Goal: Navigation & Orientation: Find specific page/section

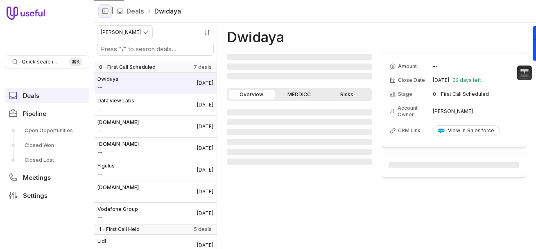
click at [101, 11] on button "Collapse sidebar" at bounding box center [105, 11] width 12 height 12
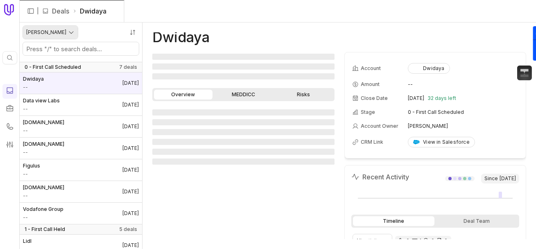
click at [54, 33] on html "Quick search... ⌘ K | Deals Dwidaya [PERSON_NAME] 0 - First Call Scheduled 7 de…" at bounding box center [268, 124] width 536 height 249
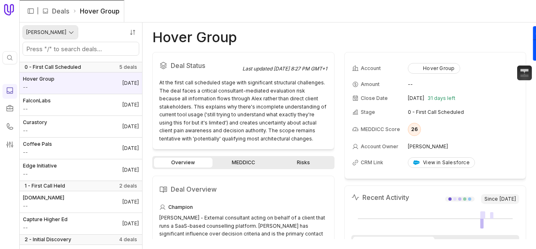
click at [65, 33] on html "Quick search... ⌘ K | Deals Hover Group [PERSON_NAME] 0 - First Call Scheduled …" at bounding box center [268, 124] width 536 height 249
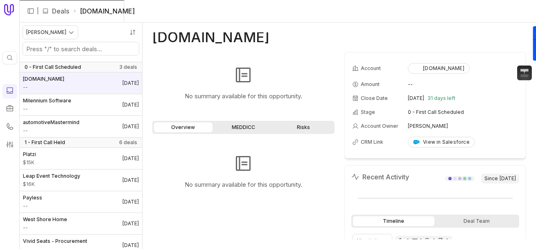
click at [62, 39] on div "[PERSON_NAME]" at bounding box center [81, 43] width 122 height 40
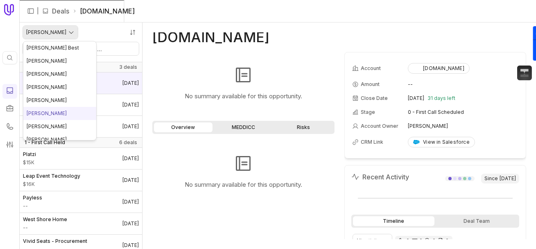
click at [62, 36] on html "Quick search... ⌘ K | Deals [DOMAIN_NAME] [PERSON_NAME] 0 - First Call Schedule…" at bounding box center [268, 124] width 536 height 249
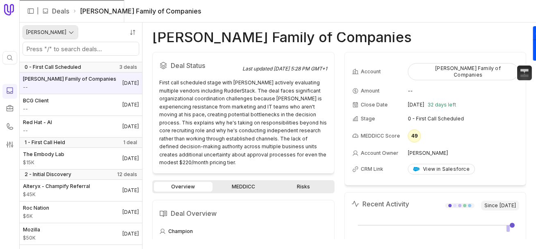
click at [72, 30] on html "Quick search... ⌘ K | Deals [PERSON_NAME] Family of Companies [PERSON_NAME] 0 -…" at bounding box center [268, 124] width 536 height 249
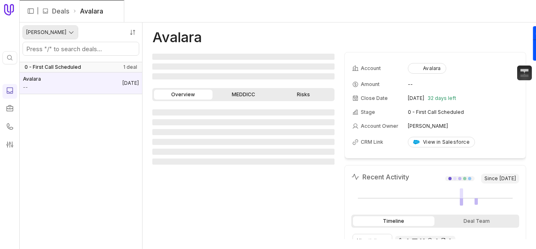
click at [63, 32] on html "Quick search... ⌘ K | Deals Avalara [PERSON_NAME] 0 - First Call Scheduled 1 de…" at bounding box center [268, 124] width 536 height 249
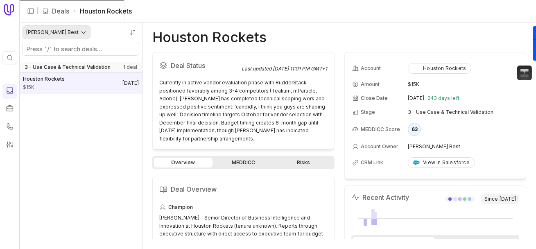
click at [56, 31] on html "Quick search... ⌘ K | Deals Houston Rockets [PERSON_NAME] Best 3 - Use Case & T…" at bounding box center [268, 124] width 536 height 249
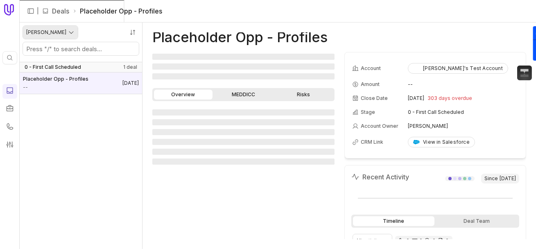
click at [61, 34] on html "Quick search... ⌘ K | Deals Placeholder Opp - Profiles [PERSON_NAME] 0 - First …" at bounding box center [268, 124] width 536 height 249
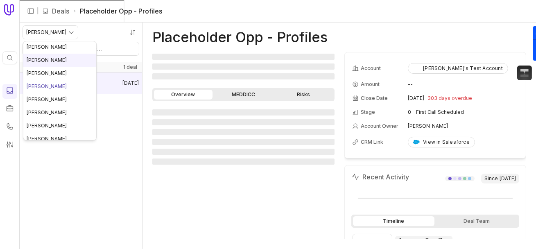
scroll to position [41, 0]
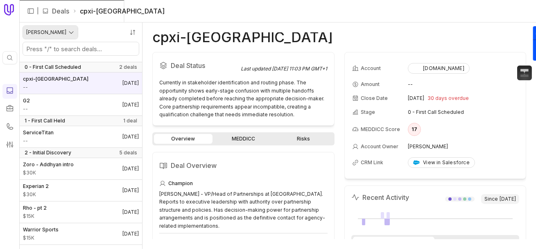
click at [72, 34] on html "Quick search... ⌘ K | Deals cpxi-asia [PERSON_NAME] 0 - First Call Scheduled 2 …" at bounding box center [268, 124] width 536 height 249
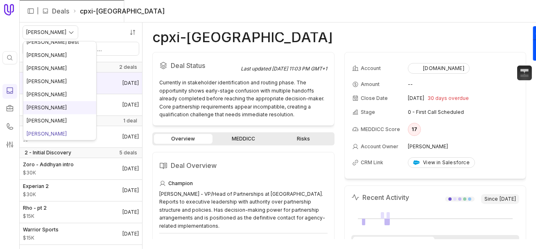
scroll to position [45, 0]
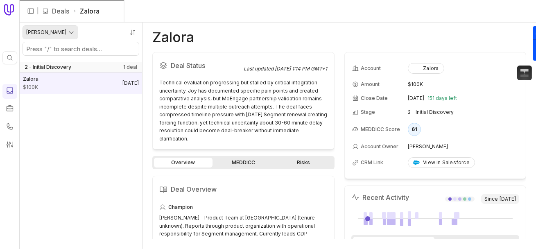
click at [66, 30] on html "Quick search... ⌘ K | Deals Zalora Khoshal Wilal 2 - Initial Discovery 1 deal Z…" at bounding box center [268, 124] width 536 height 249
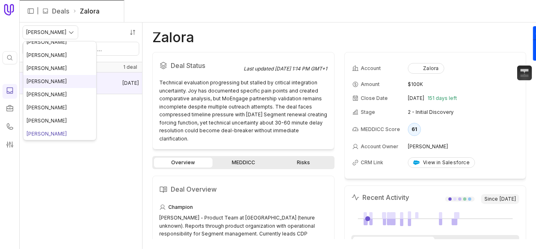
scroll to position [45, 0]
click at [111, 151] on html "Quick search... ⌘ K | Deals Zalora Khoshal Wilal 2 - Initial Discovery 1 deal Z…" at bounding box center [268, 124] width 536 height 249
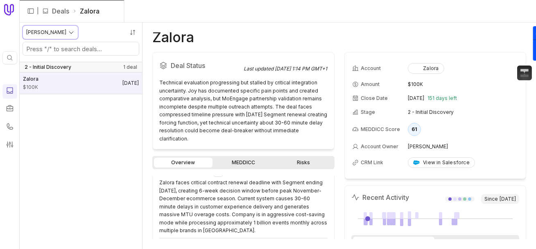
scroll to position [105, 0]
